Goal: Task Accomplishment & Management: Use online tool/utility

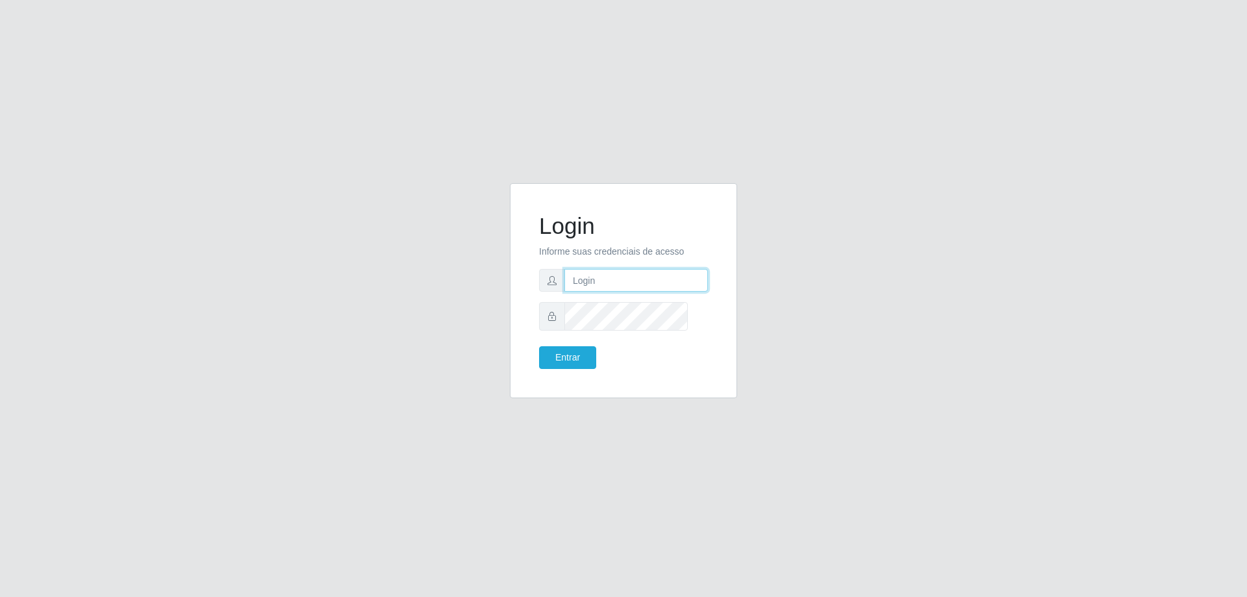
click at [595, 292] on input "text" at bounding box center [636, 280] width 144 height 23
type input "[PERSON_NAME][EMAIL_ADDRESS][DOMAIN_NAME]"
click at [539, 346] on button "Entrar" at bounding box center [567, 357] width 57 height 23
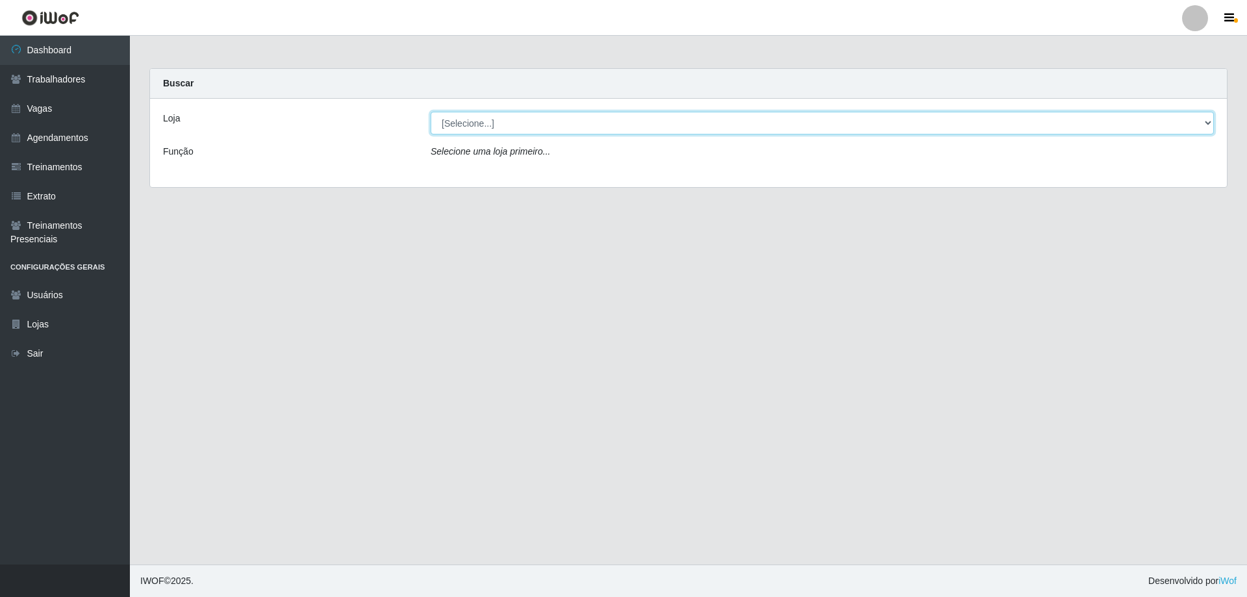
click at [566, 130] on select "[Selecione...] [GEOGRAPHIC_DATA] - [GEOGRAPHIC_DATA]" at bounding box center [822, 123] width 783 height 23
select select "524"
click at [432, 122] on select "[Selecione...] [GEOGRAPHIC_DATA] - [GEOGRAPHIC_DATA]" at bounding box center [822, 123] width 783 height 23
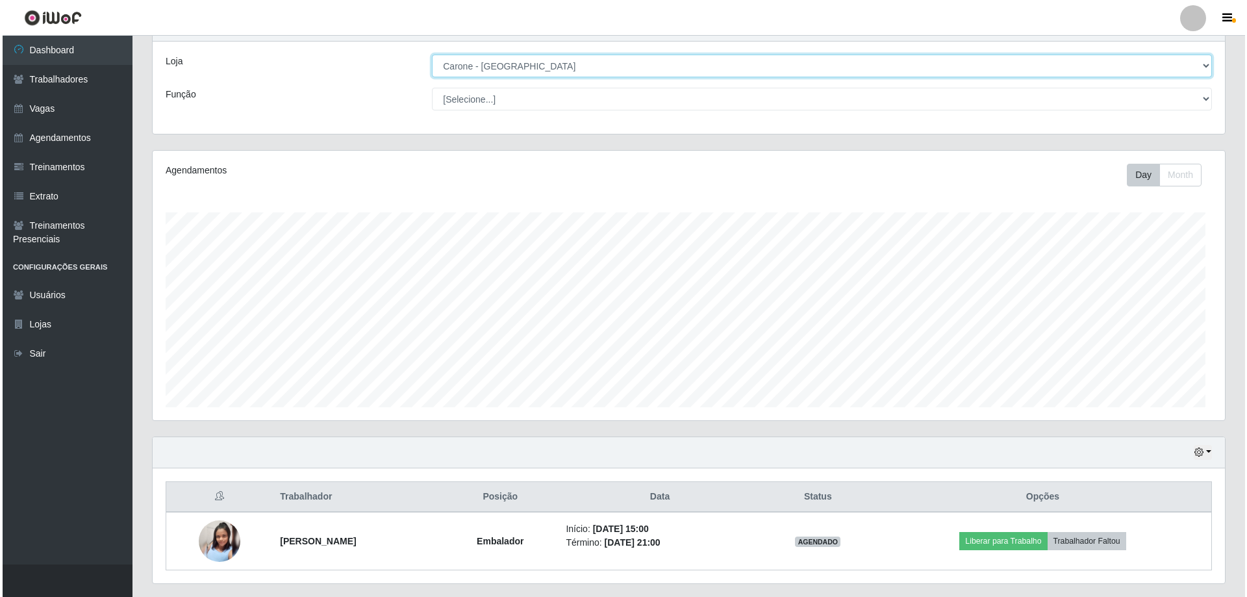
scroll to position [176, 0]
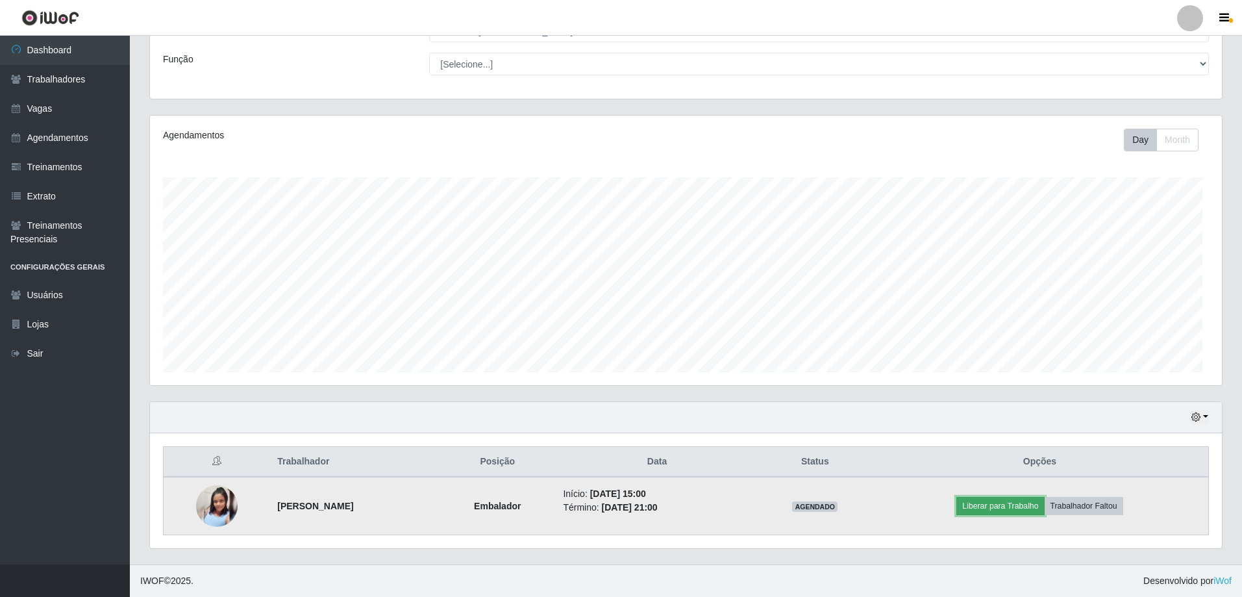
click at [1003, 497] on button "Liberar para Trabalho" at bounding box center [1001, 506] width 88 height 18
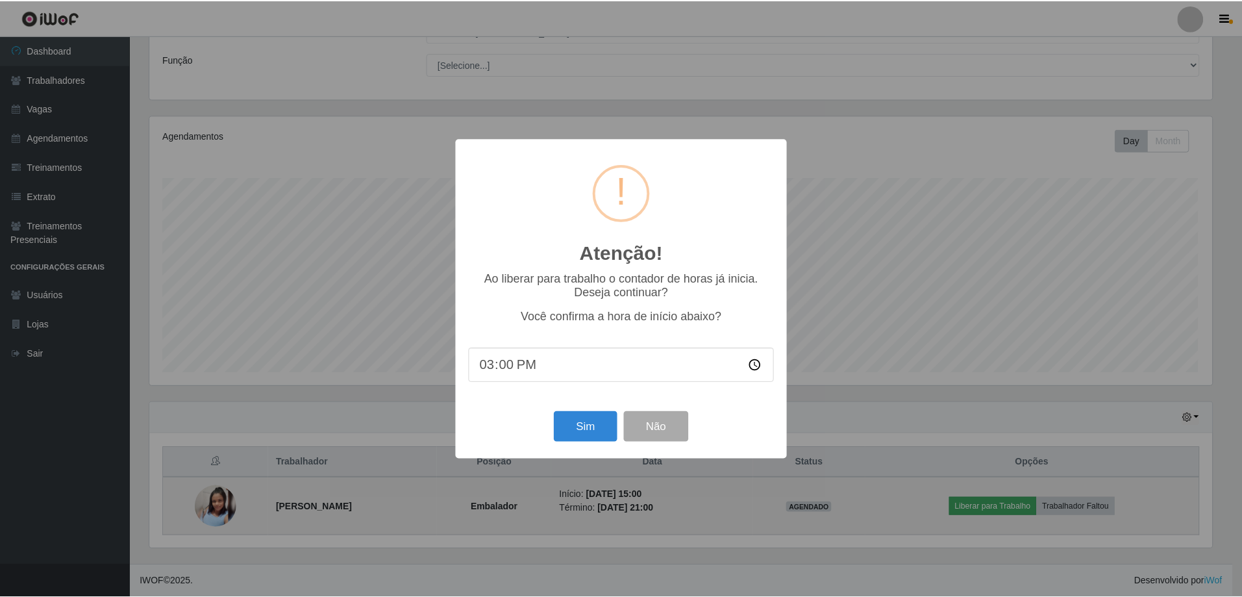
scroll to position [282, 1067]
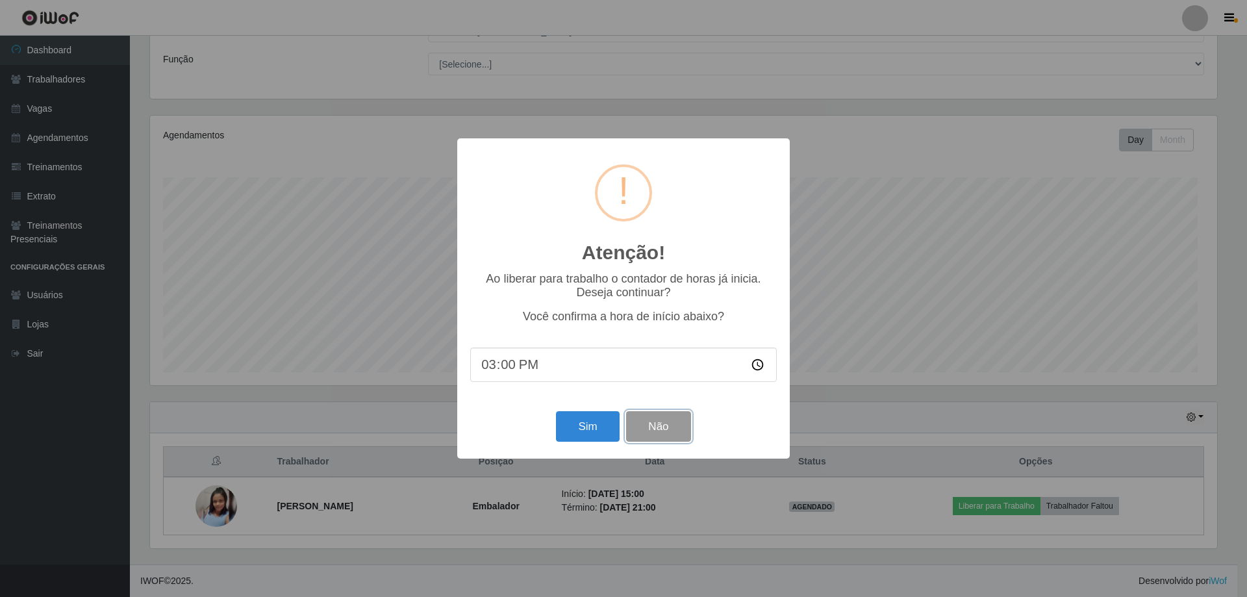
click at [662, 442] on button "Não" at bounding box center [658, 426] width 64 height 31
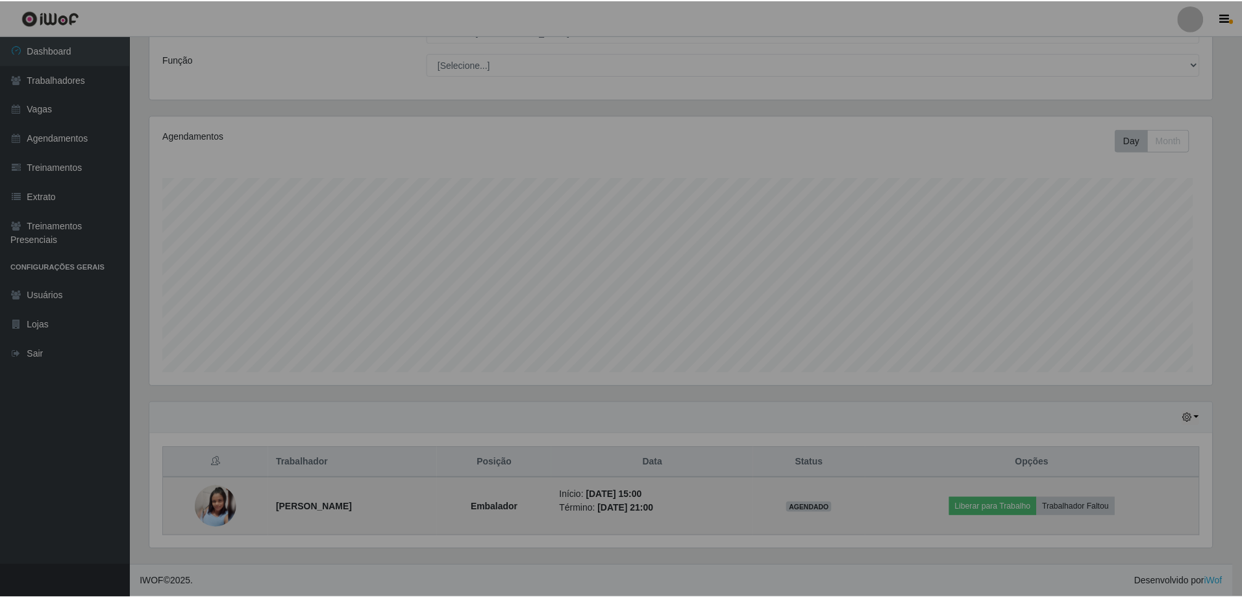
scroll to position [282, 1072]
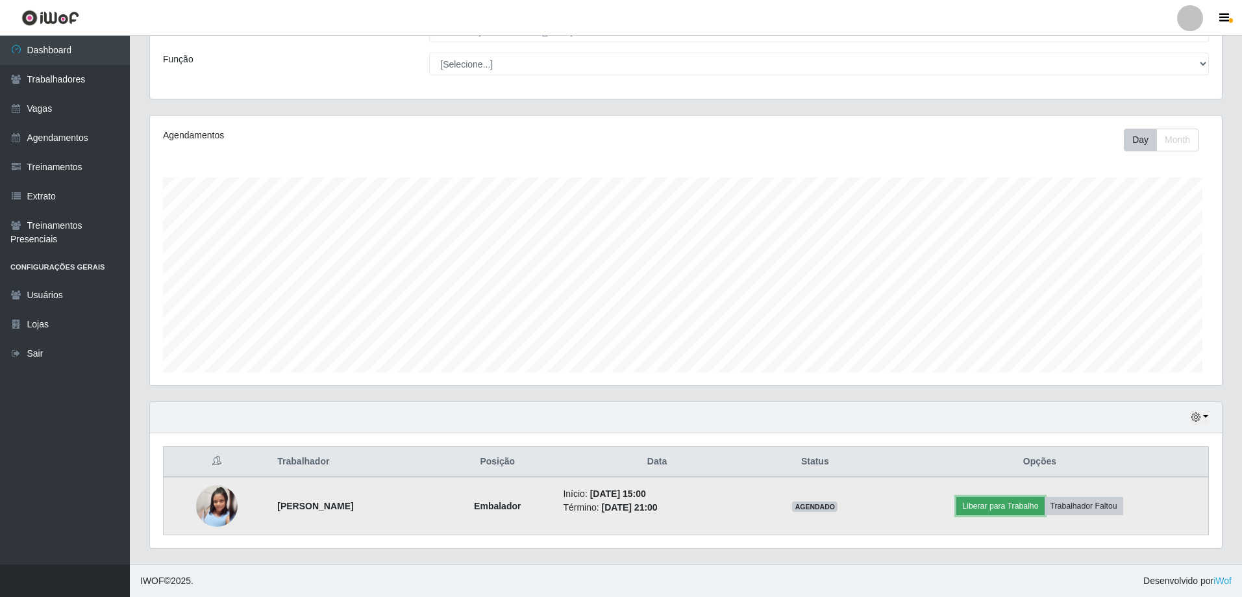
click at [1003, 497] on button "Liberar para Trabalho" at bounding box center [1001, 506] width 88 height 18
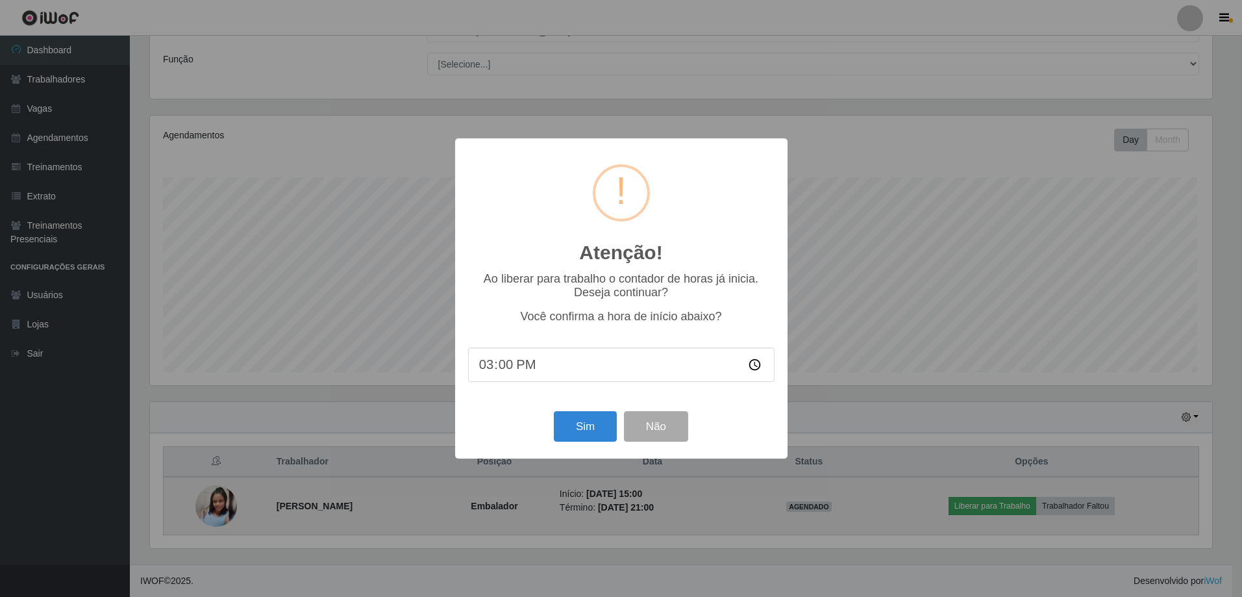
scroll to position [282, 1067]
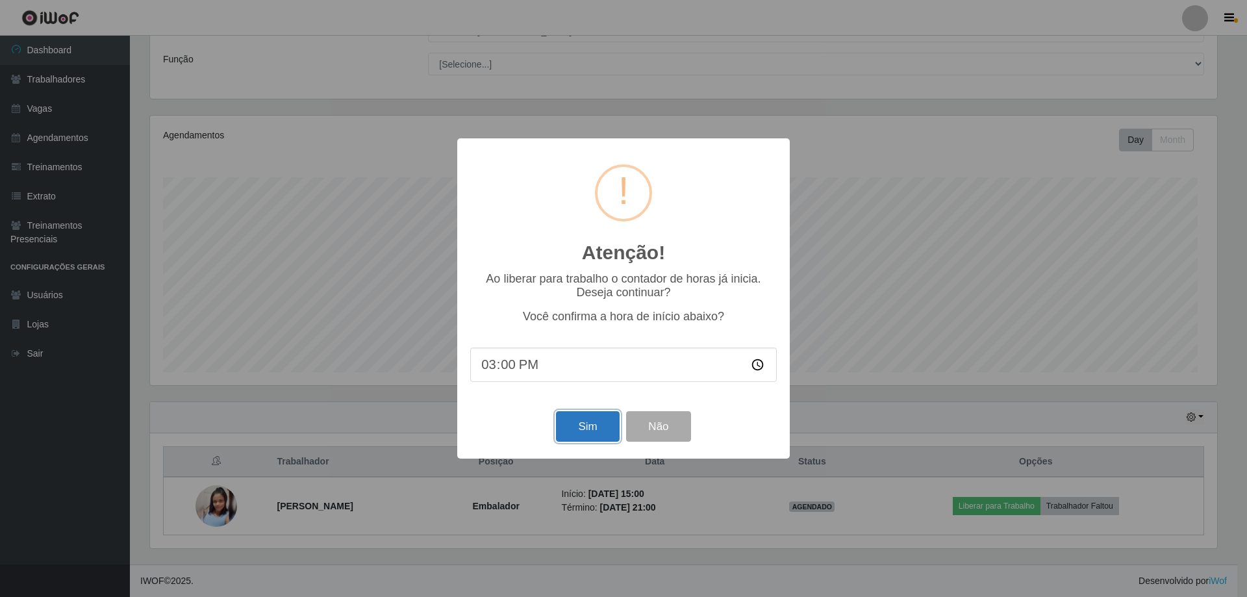
click at [581, 442] on button "Sim" at bounding box center [587, 426] width 63 height 31
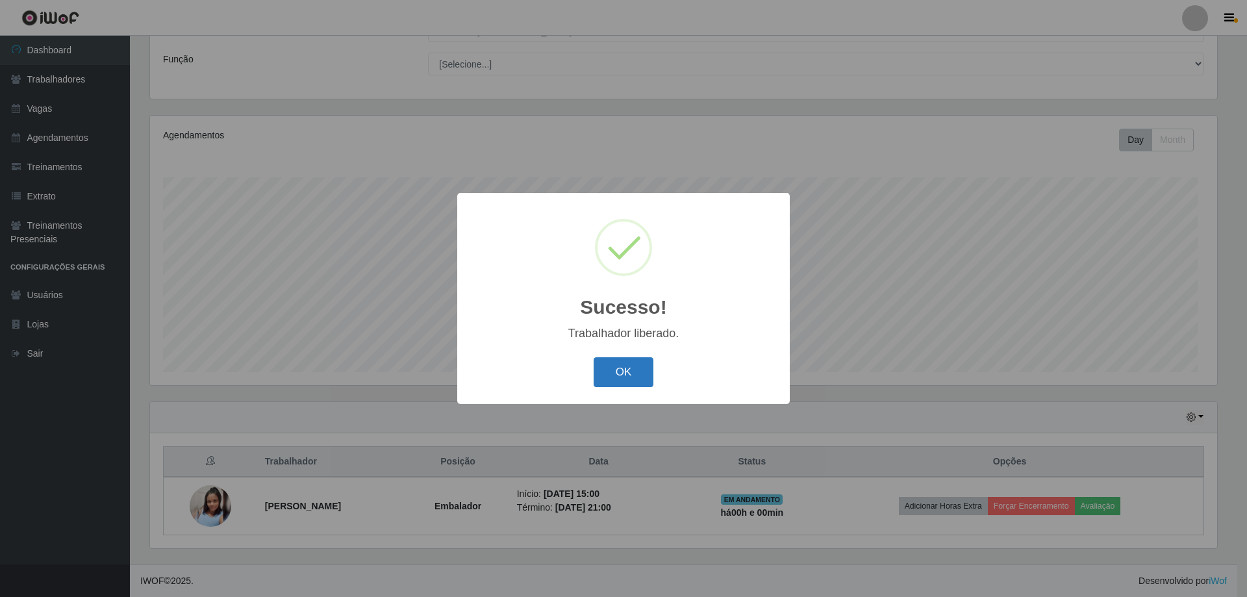
click at [643, 388] on button "OK" at bounding box center [624, 372] width 60 height 31
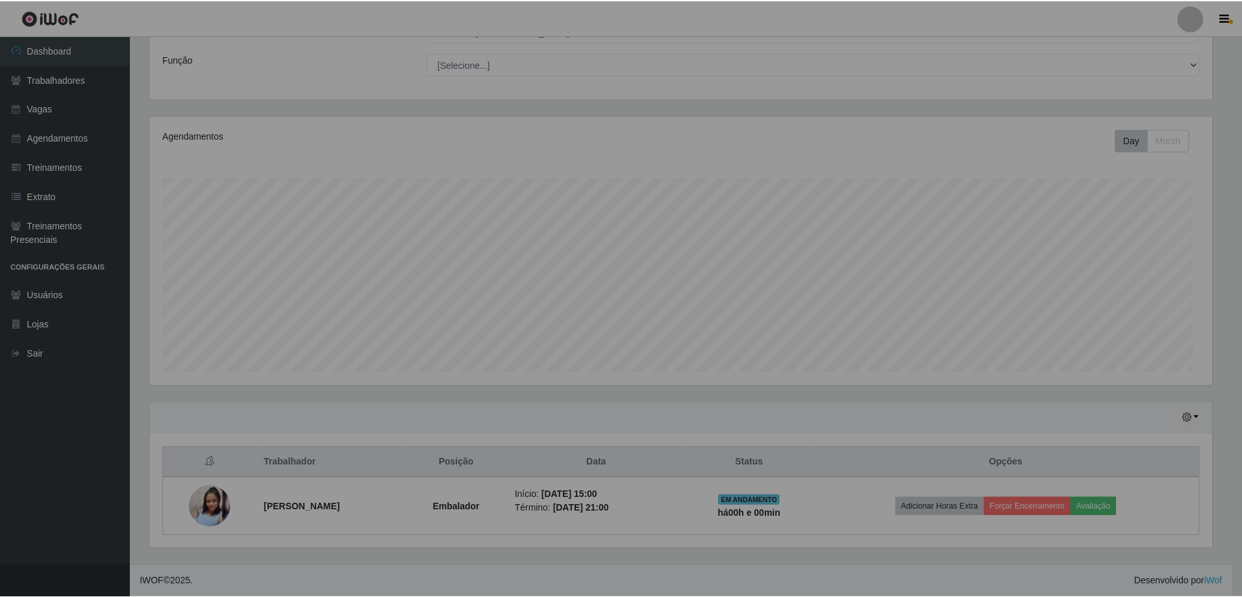
scroll to position [282, 1072]
